Goal: Information Seeking & Learning: Learn about a topic

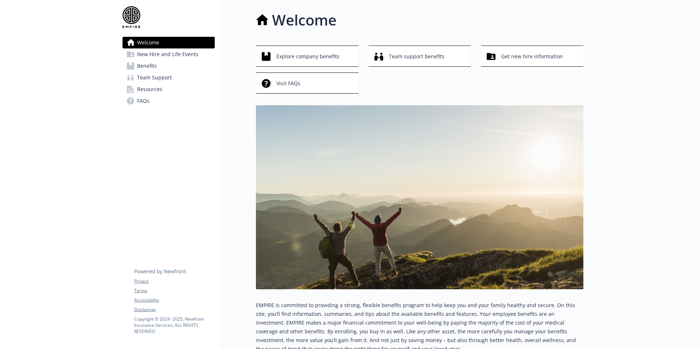
click at [150, 66] on span "Benefits" at bounding box center [147, 66] width 20 height 12
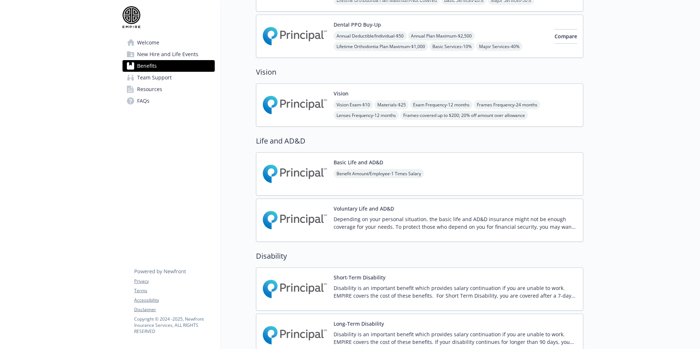
scroll to position [461, 0]
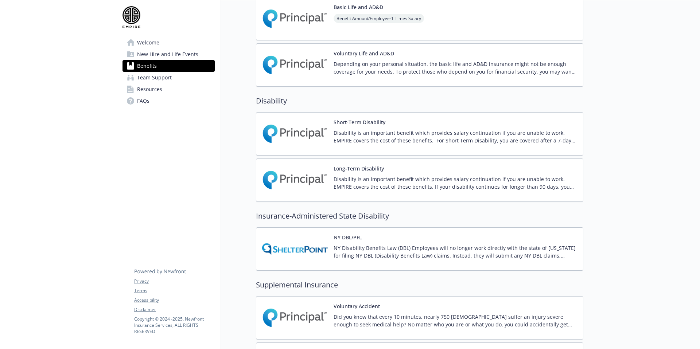
click at [477, 135] on p "Disability is an important benefit which provides salary continuation if you ar…" at bounding box center [456, 136] width 244 height 15
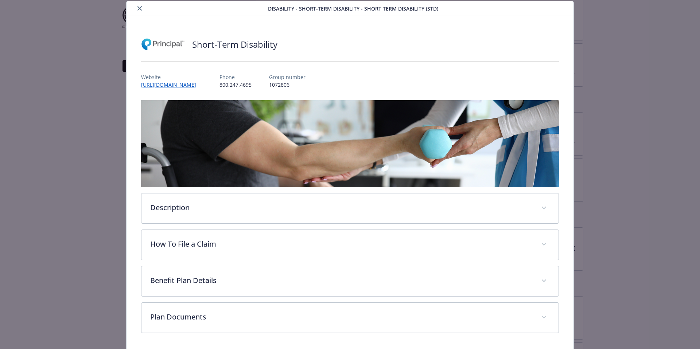
scroll to position [47, 0]
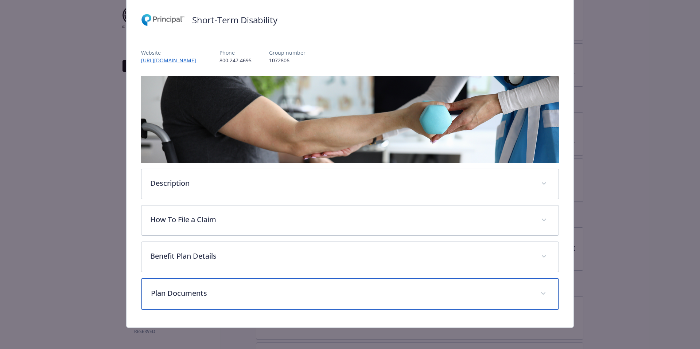
drag, startPoint x: 239, startPoint y: 294, endPoint x: 286, endPoint y: 280, distance: 48.9
click at [238, 294] on p "Plan Documents" at bounding box center [341, 293] width 381 height 11
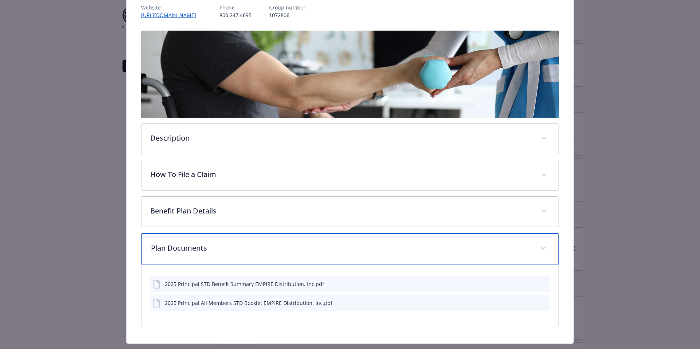
scroll to position [110, 0]
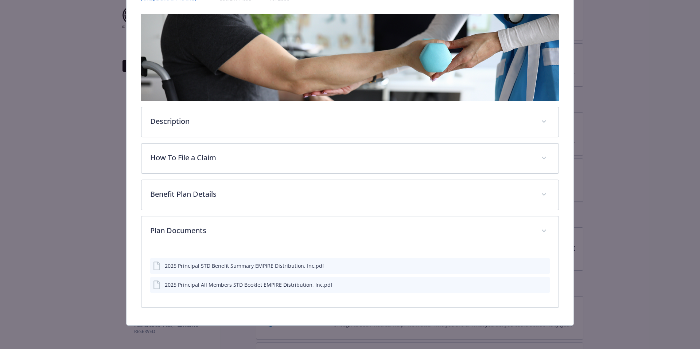
click at [540, 264] on icon "preview file" at bounding box center [543, 265] width 7 height 5
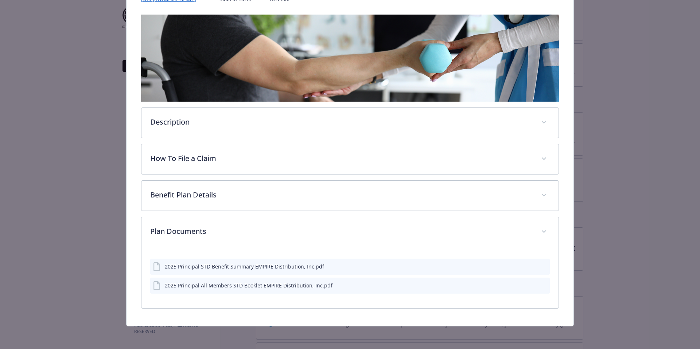
click at [539, 263] on button "preview file" at bounding box center [543, 266] width 8 height 7
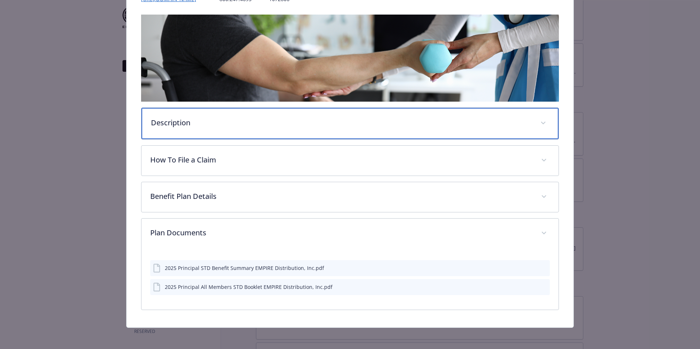
click at [187, 121] on p "Description" at bounding box center [341, 122] width 381 height 11
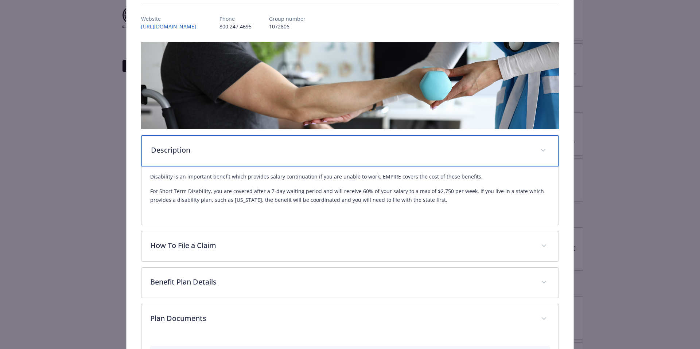
scroll to position [0, 0]
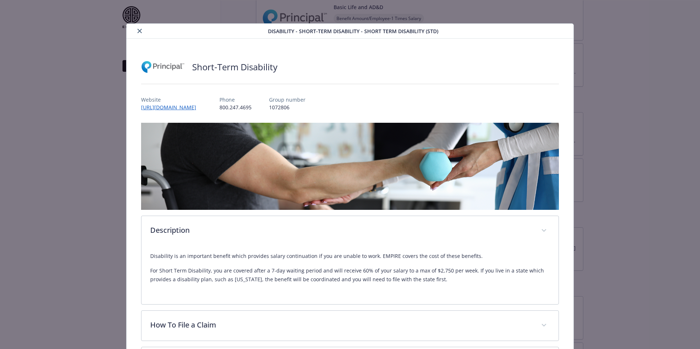
click at [139, 29] on icon "close" at bounding box center [139, 31] width 4 height 4
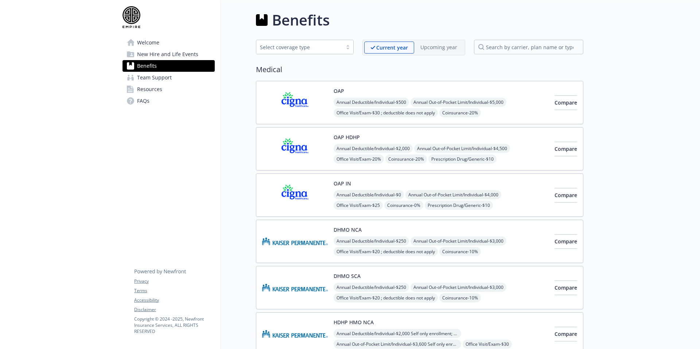
click at [155, 86] on span "Resources" at bounding box center [149, 90] width 25 height 12
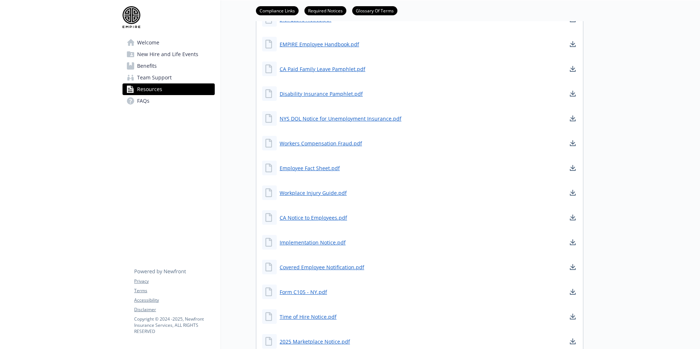
scroll to position [379, 0]
